Goal: Task Accomplishment & Management: Use online tool/utility

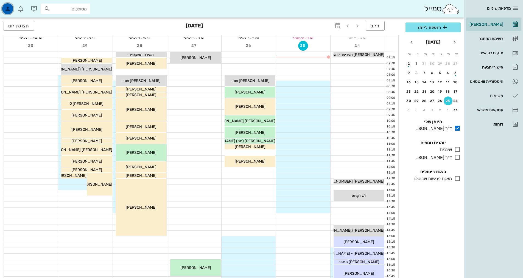
click at [7, 8] on icon "button" at bounding box center [7, 8] width 7 height 7
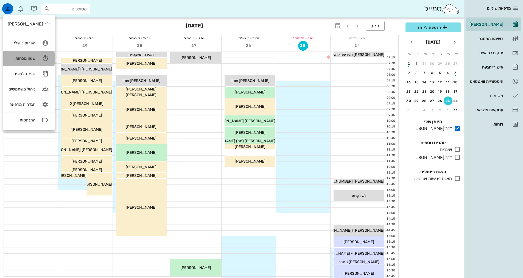
click at [36, 60] on link "שעון נוכחות" at bounding box center [29, 58] width 52 height 15
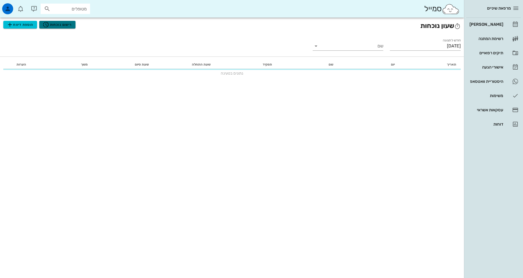
click at [65, 25] on span "רישום נוכחות" at bounding box center [57, 24] width 29 height 7
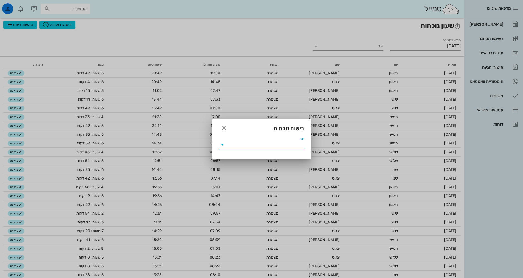
click at [257, 144] on input "שם" at bounding box center [265, 145] width 77 height 9
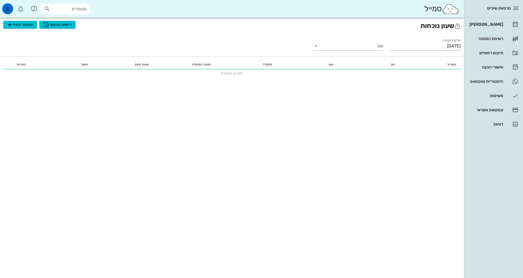
click at [288, 183] on div "שעון נוכחות הוספת דיווח רישום נוכחות חודש לתצוגה [DATE] שם תאריך יום שם תפקיד ש…" at bounding box center [232, 148] width 464 height 261
